Goal: Information Seeking & Learning: Learn about a topic

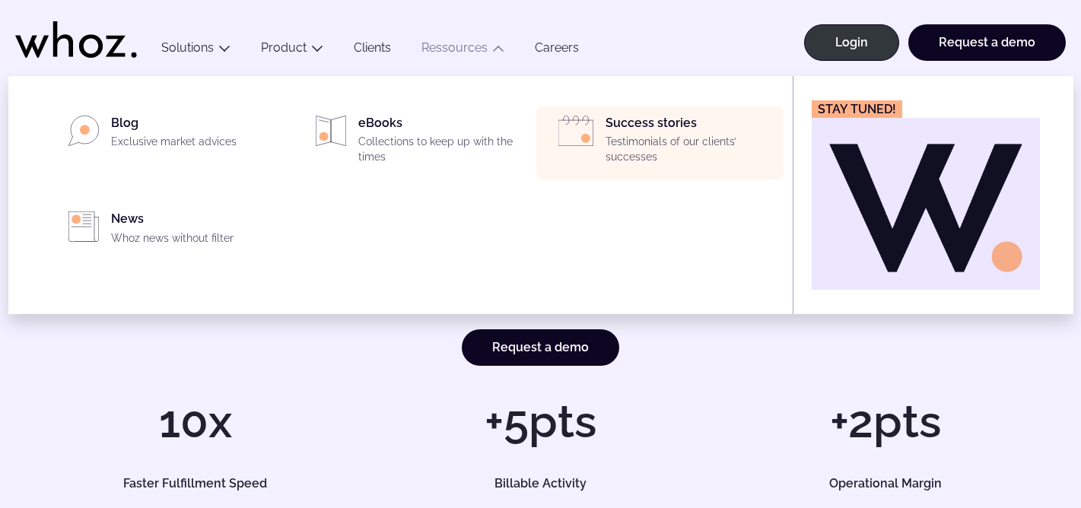
click at [642, 141] on p "Testimonials of our clients’ successes" at bounding box center [689, 150] width 169 height 30
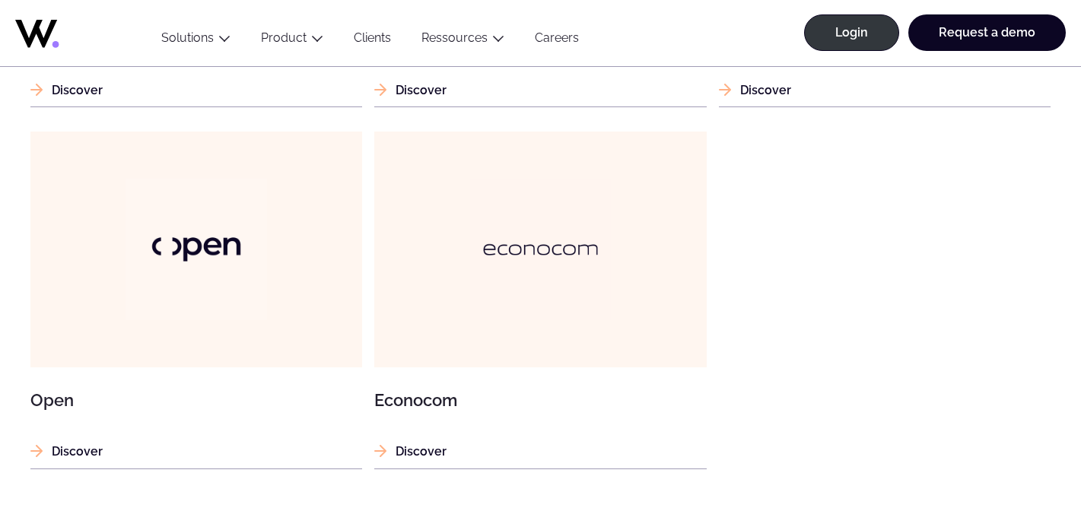
scroll to position [1587, 0]
click at [636, 229] on figure at bounding box center [540, 248] width 332 height 235
